Goal: Task Accomplishment & Management: Use online tool/utility

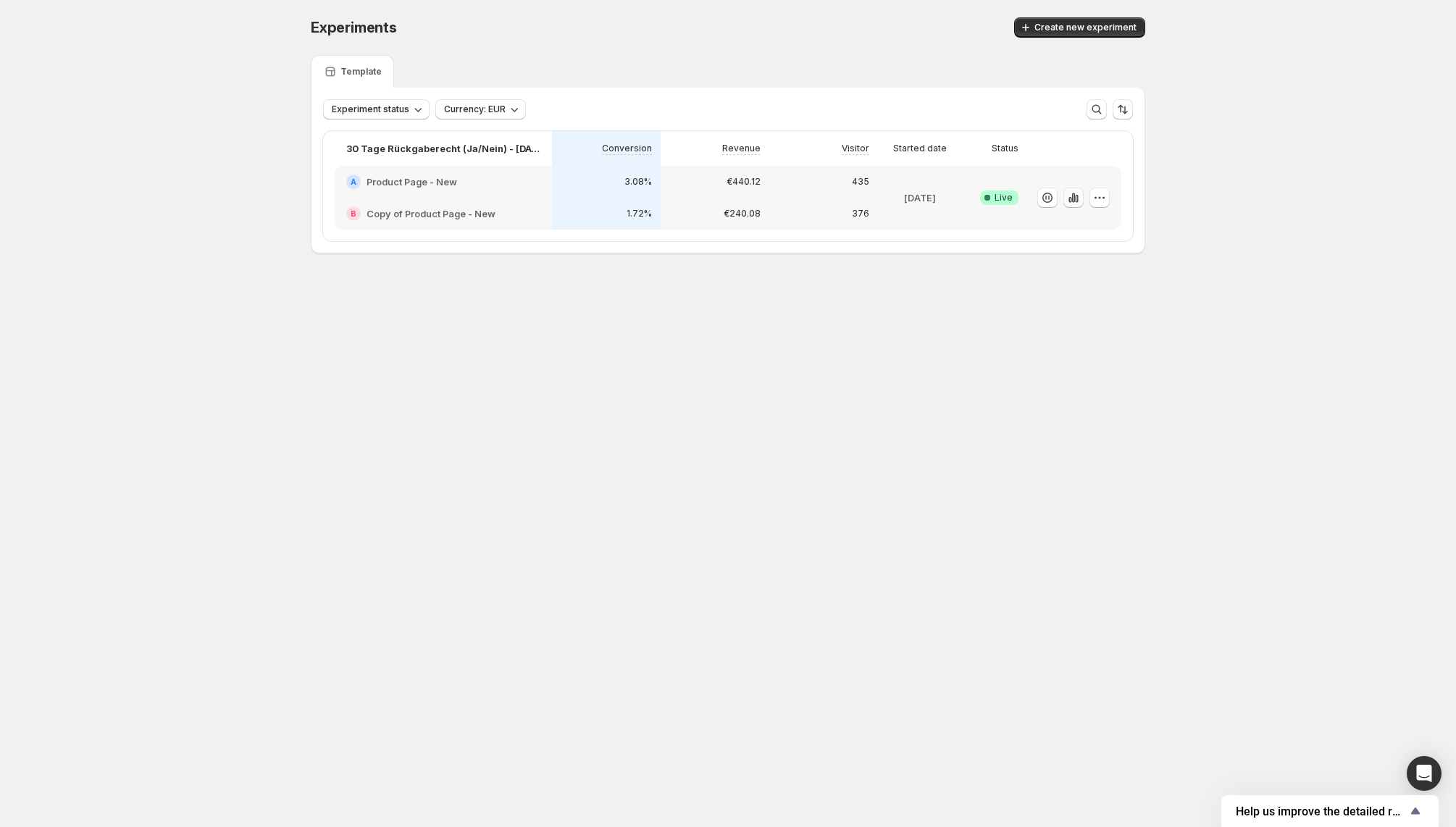
click at [1073, 195] on icon "button" at bounding box center [1073, 197] width 15 height 15
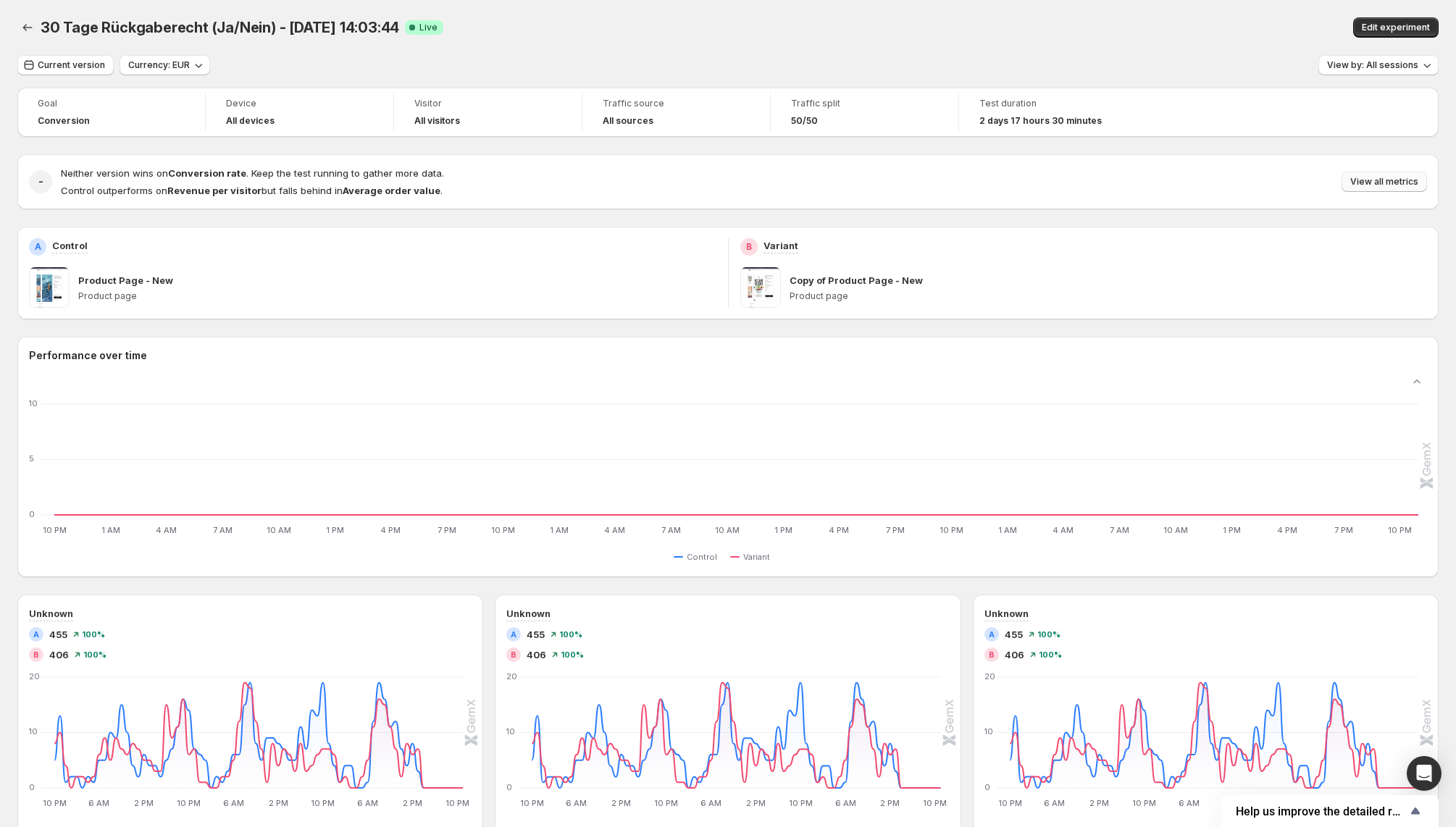
click at [1379, 181] on span "View all metrics" at bounding box center [1383, 181] width 68 height 11
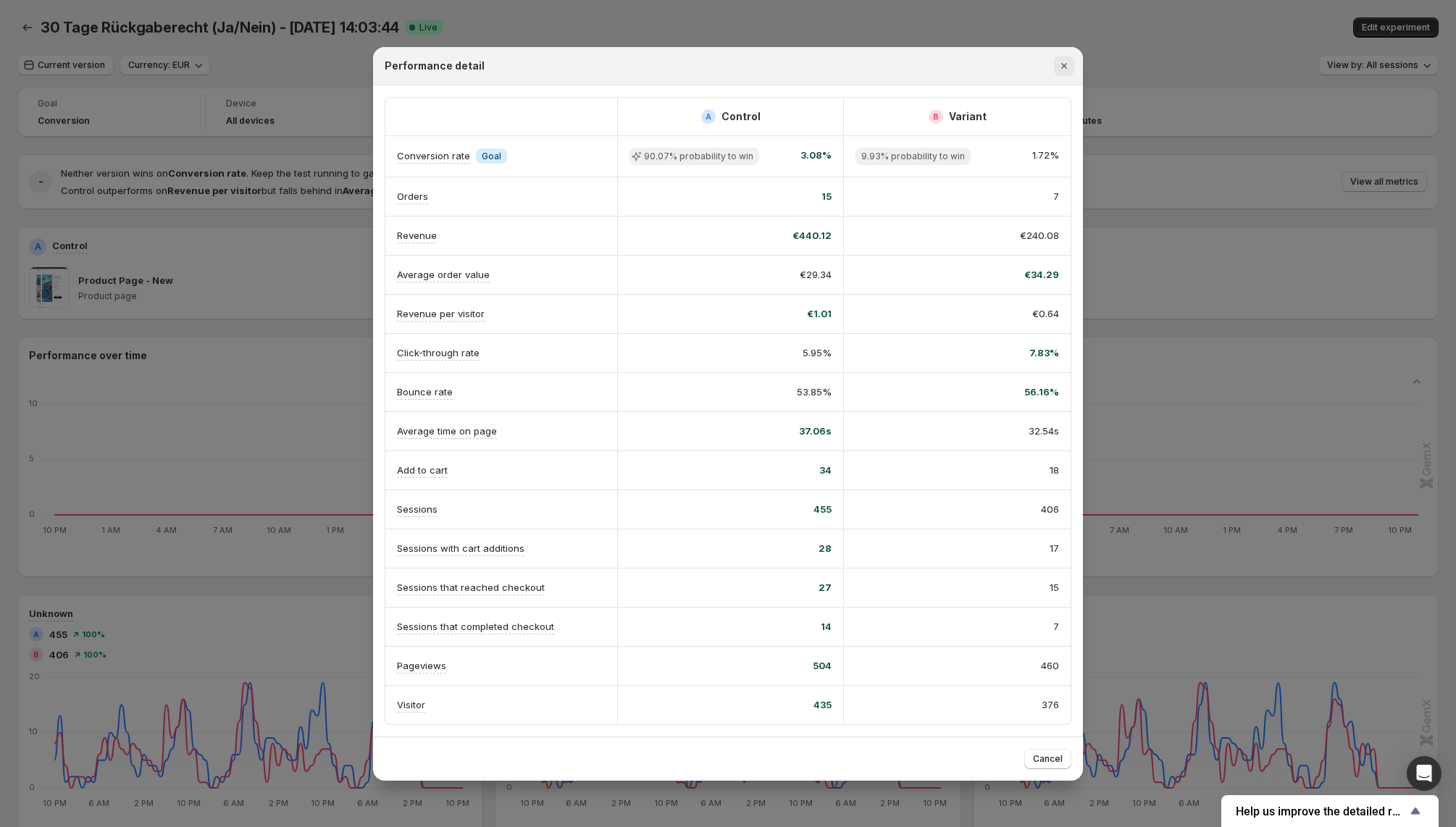
click at [1064, 69] on icon "Close" at bounding box center [1063, 66] width 6 height 6
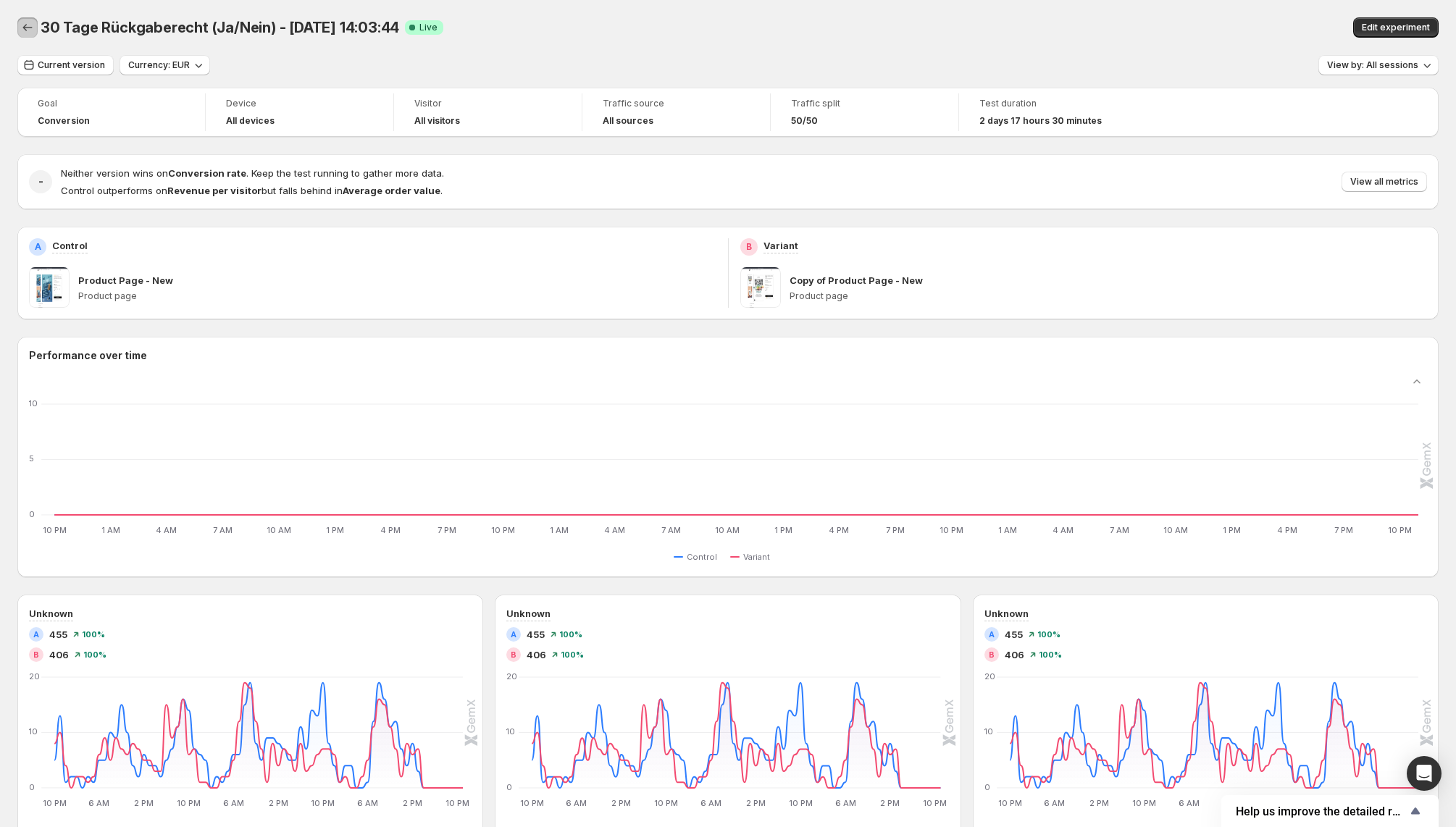
click at [31, 31] on icon "Back" at bounding box center [27, 27] width 15 height 15
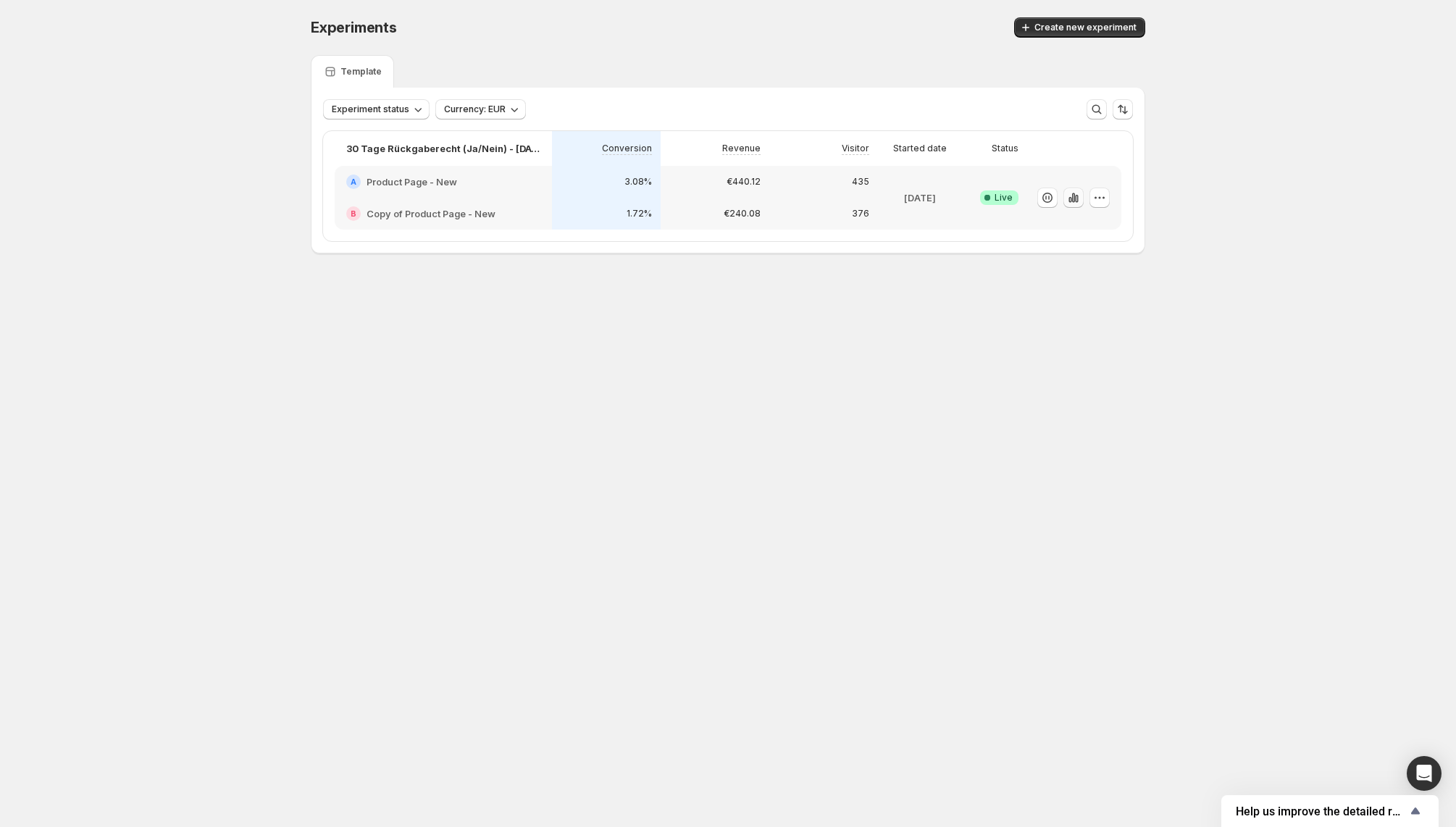
click at [1077, 196] on icon "button" at bounding box center [1076, 198] width 3 height 8
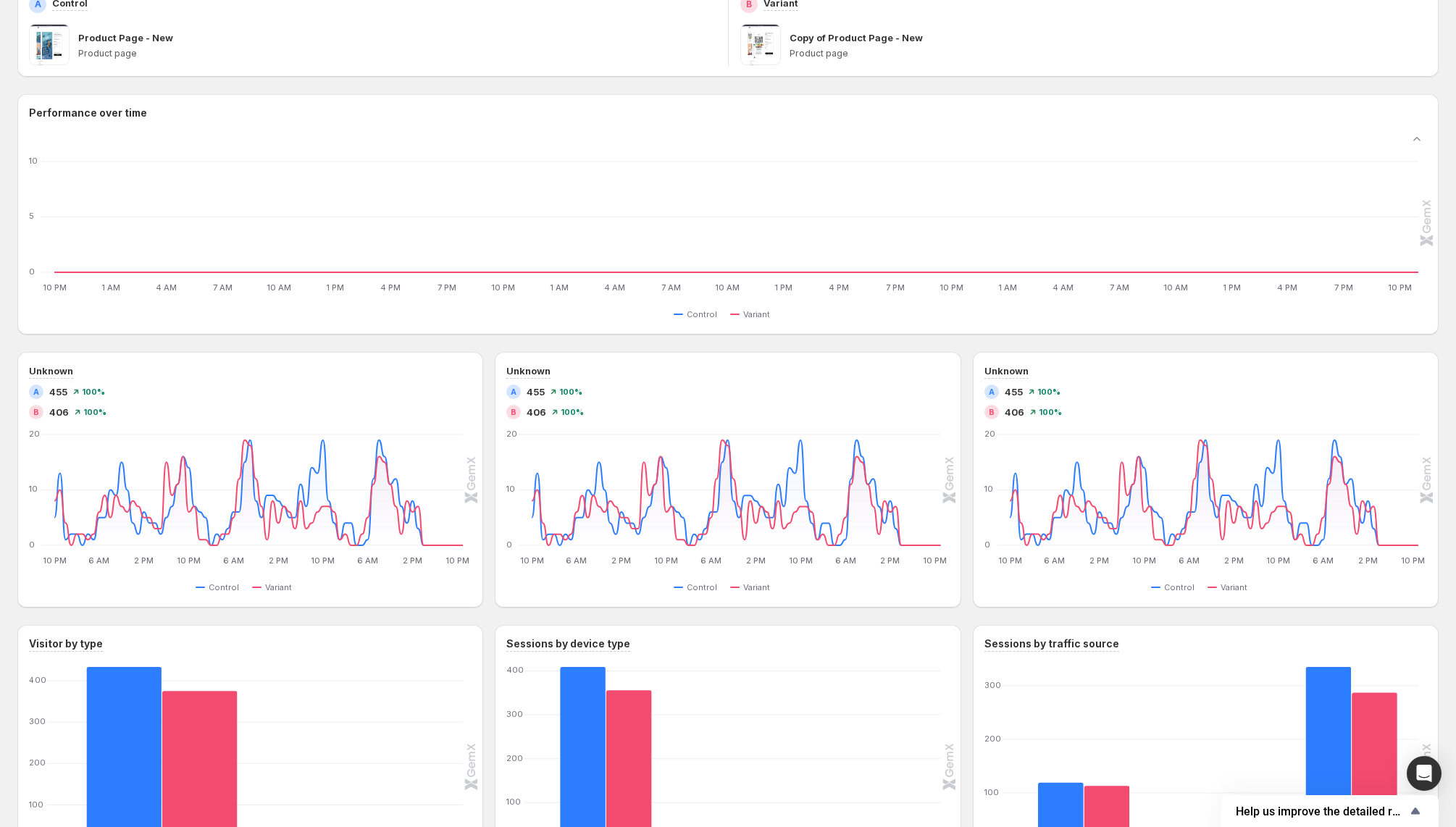
scroll to position [275, 0]
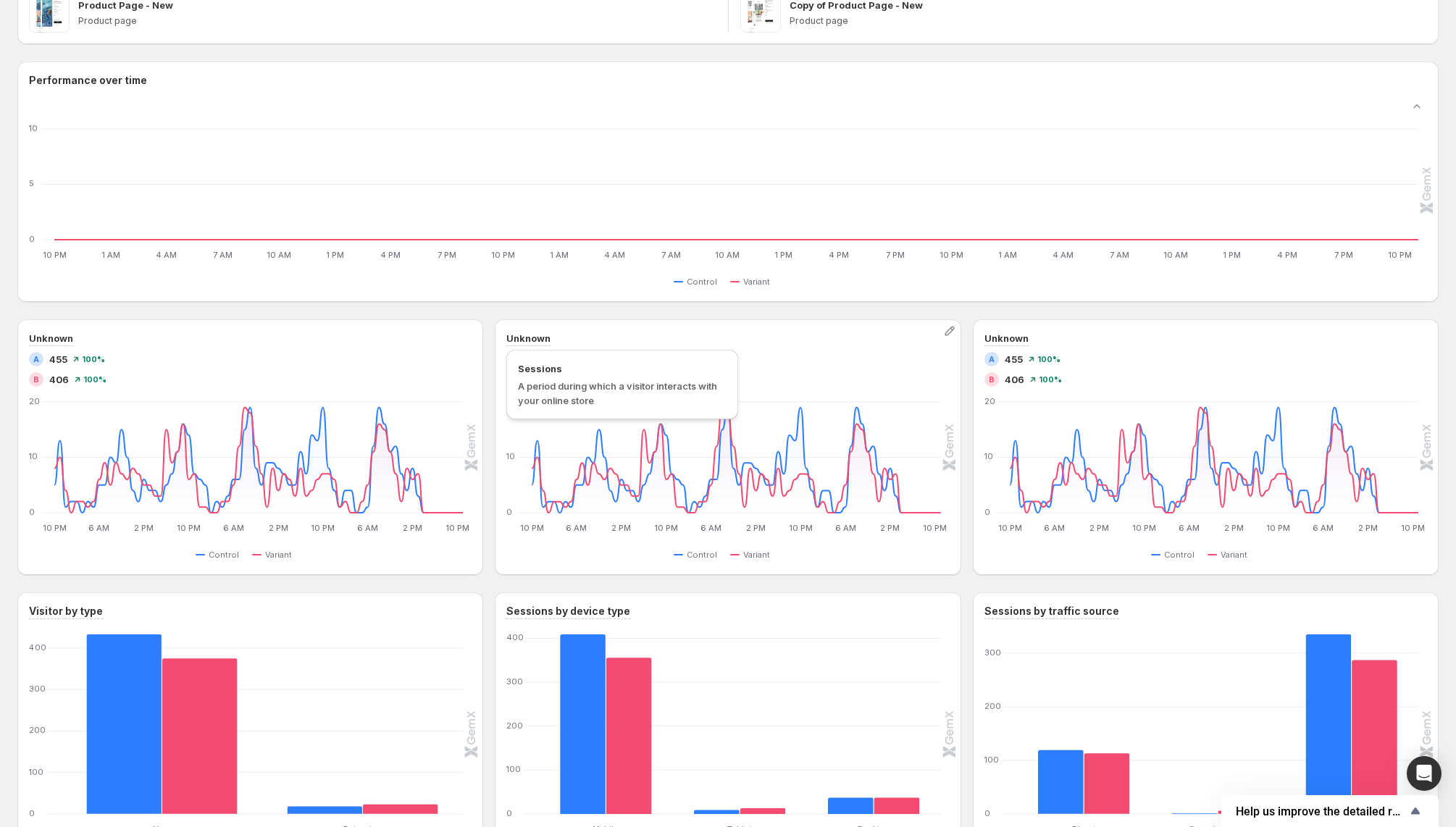
click at [533, 339] on h3 "Unknown" at bounding box center [527, 338] width 44 height 15
click at [945, 332] on icon "button" at bounding box center [949, 331] width 10 height 10
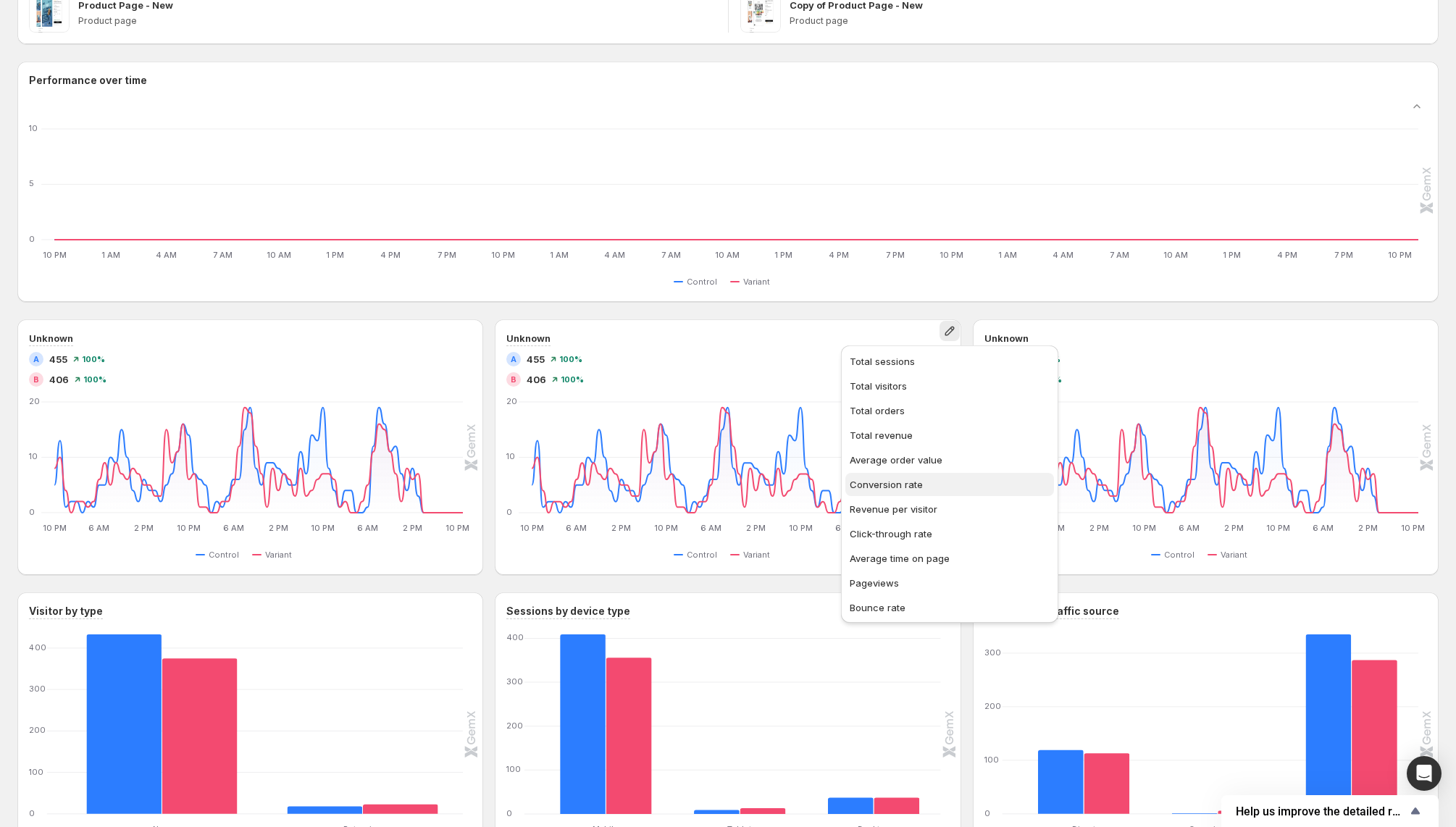
click at [907, 484] on span "Conversion rate" at bounding box center [886, 484] width 73 height 11
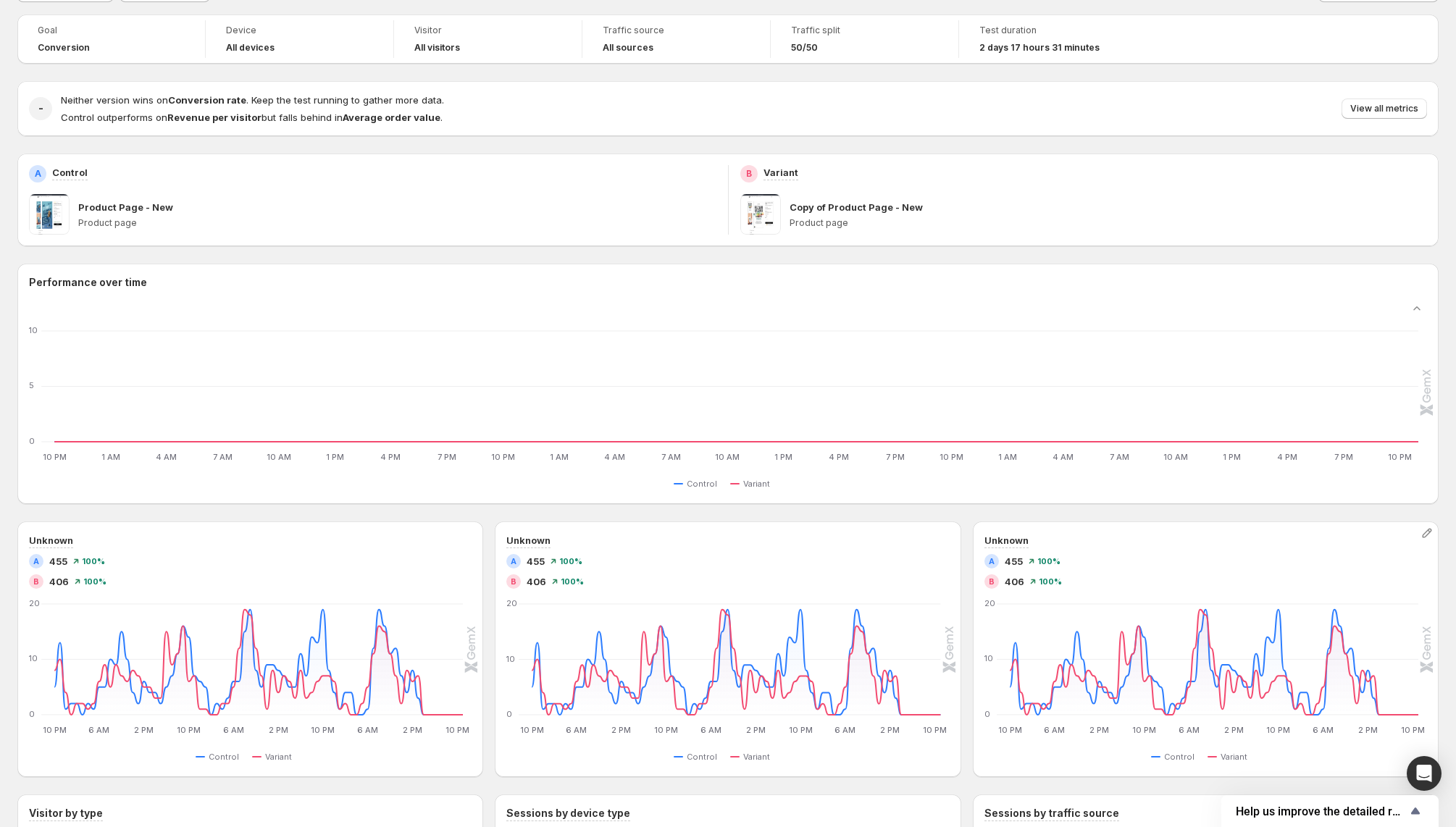
scroll to position [0, 0]
